Goal: Book appointment/travel/reservation

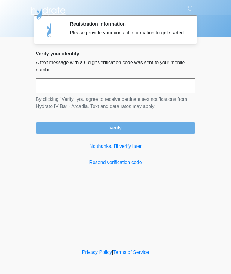
scroll to position [0, 0]
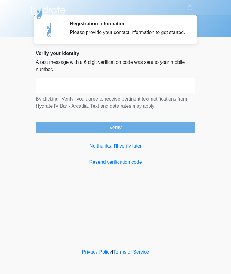
click at [117, 150] on link "No thanks, I'll verify later" at bounding box center [115, 146] width 159 height 7
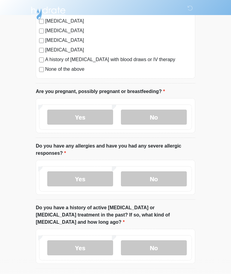
scroll to position [184, 0]
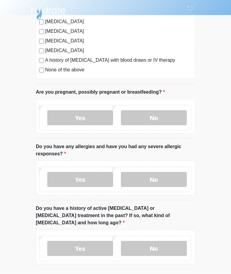
click at [158, 117] on label "No" at bounding box center [154, 117] width 66 height 15
click at [157, 178] on label "No" at bounding box center [154, 179] width 66 height 15
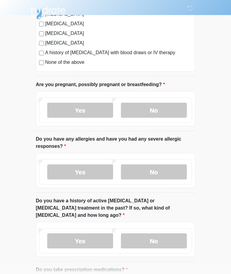
scroll to position [229, 0]
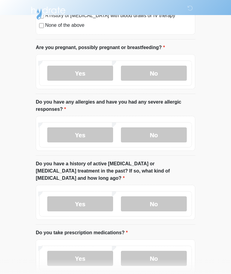
click at [164, 196] on label "No" at bounding box center [154, 203] width 66 height 15
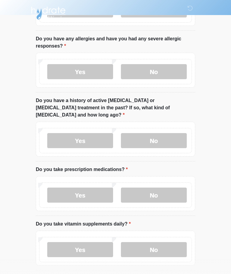
click at [164, 187] on label "No" at bounding box center [154, 194] width 66 height 15
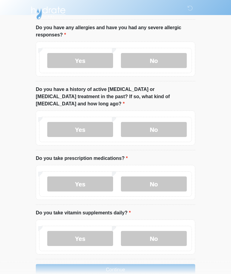
scroll to position [308, 0]
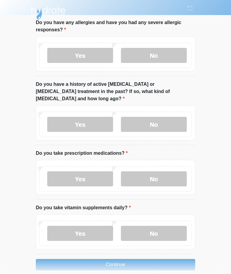
click at [91, 226] on label "Yes" at bounding box center [80, 233] width 66 height 15
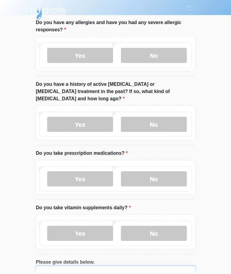
click at [104, 266] on textarea "Please give details below." at bounding box center [115, 279] width 159 height 26
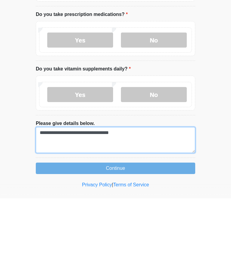
type textarea "**********"
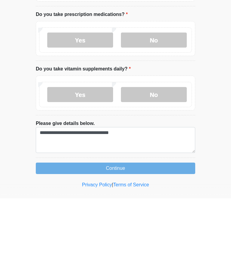
click at [127, 238] on button "Continue" at bounding box center [115, 243] width 159 height 11
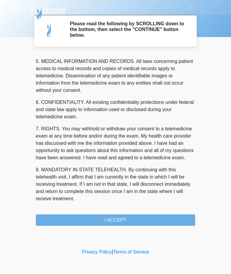
scroll to position [195, 0]
click at [123, 219] on button "I ACCEPT" at bounding box center [115, 219] width 159 height 11
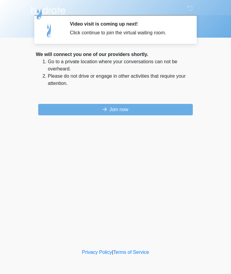
click at [125, 109] on button "Join now" at bounding box center [115, 109] width 155 height 11
